Goal: Information Seeking & Learning: Learn about a topic

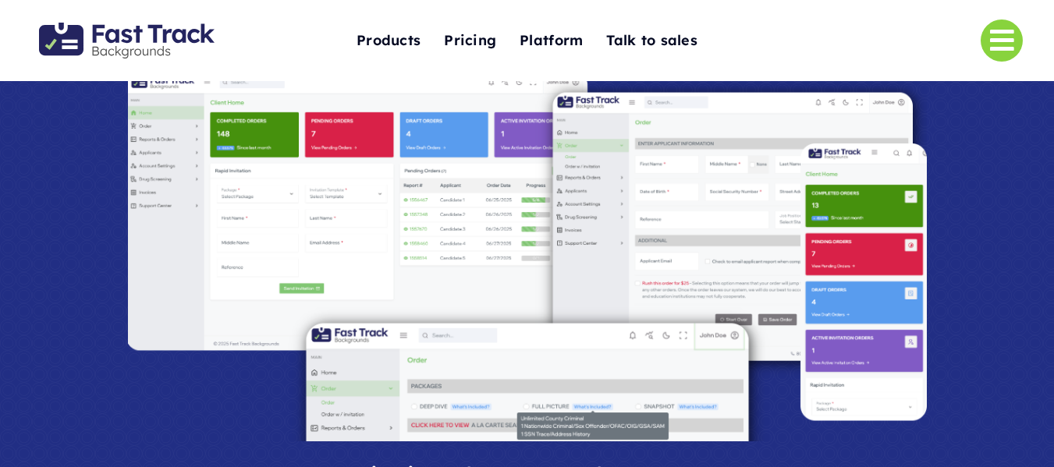
scroll to position [95, 0]
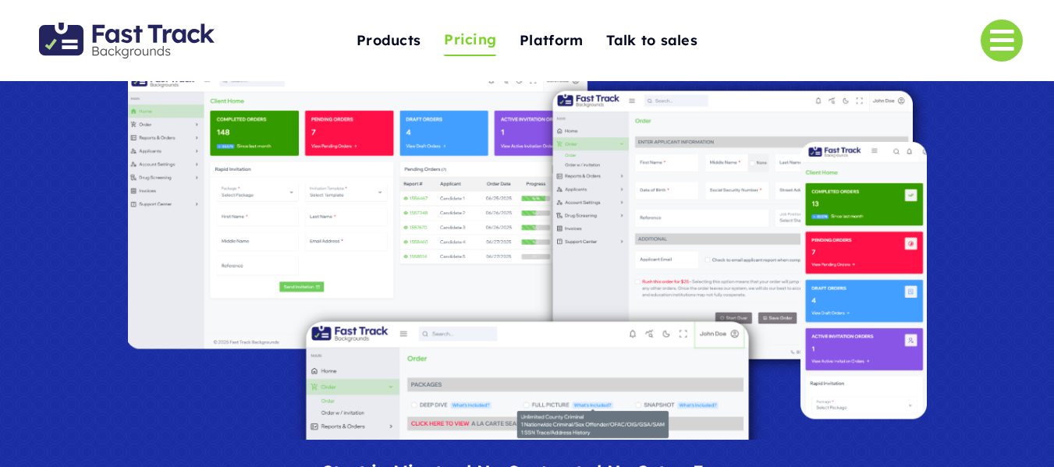
click at [469, 41] on span "Pricing" at bounding box center [470, 40] width 52 height 24
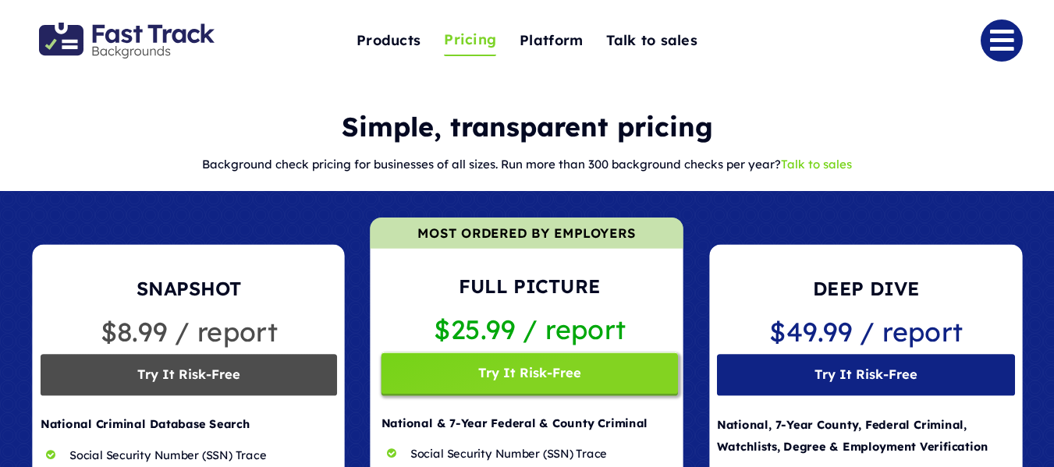
click at [994, 38] on link "Link to #" at bounding box center [1001, 40] width 42 height 42
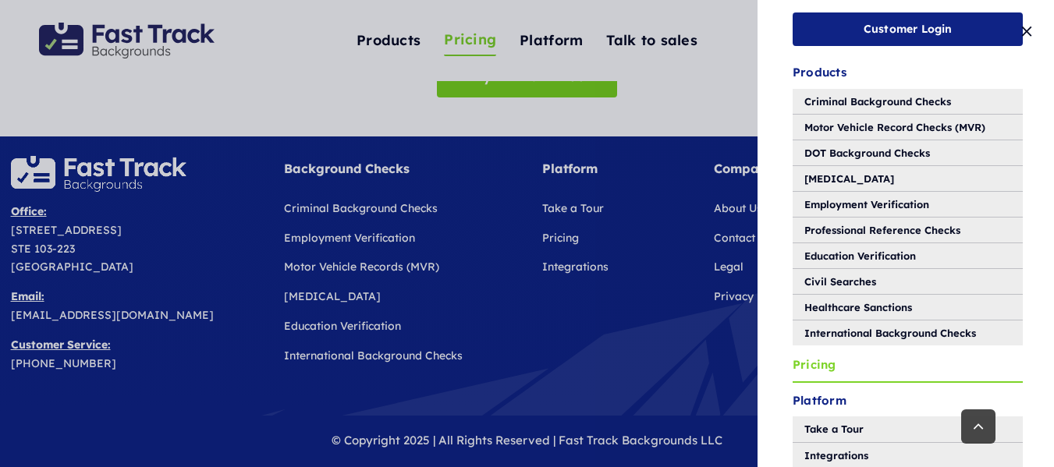
scroll to position [1093, 0]
